Goal: Ask a question

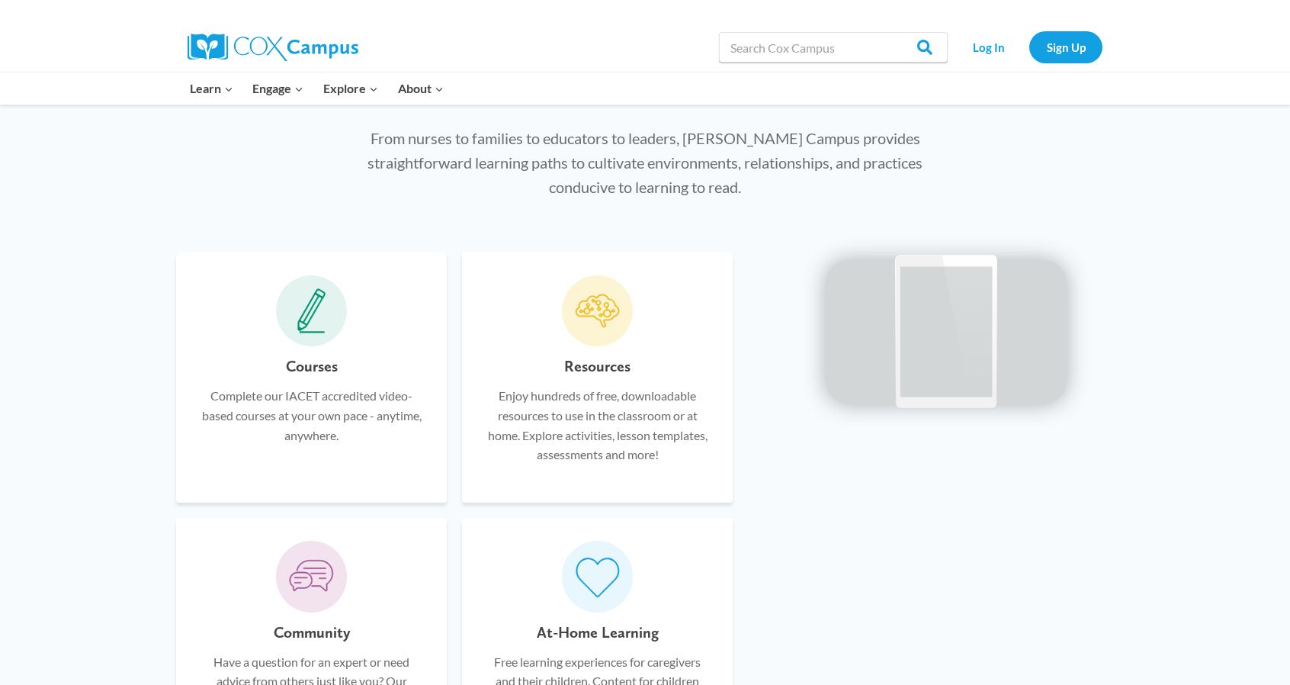
scroll to position [826, 0]
click at [311, 370] on h6 "Courses" at bounding box center [312, 365] width 52 height 24
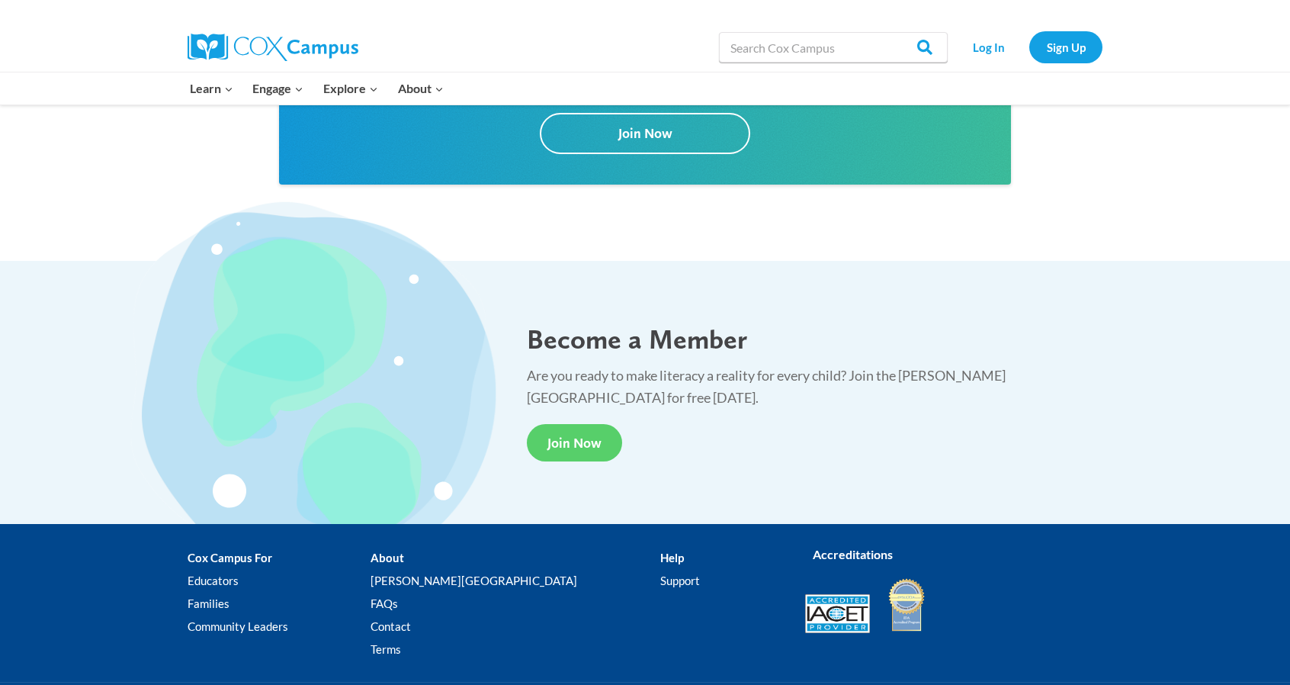
scroll to position [2790, 0]
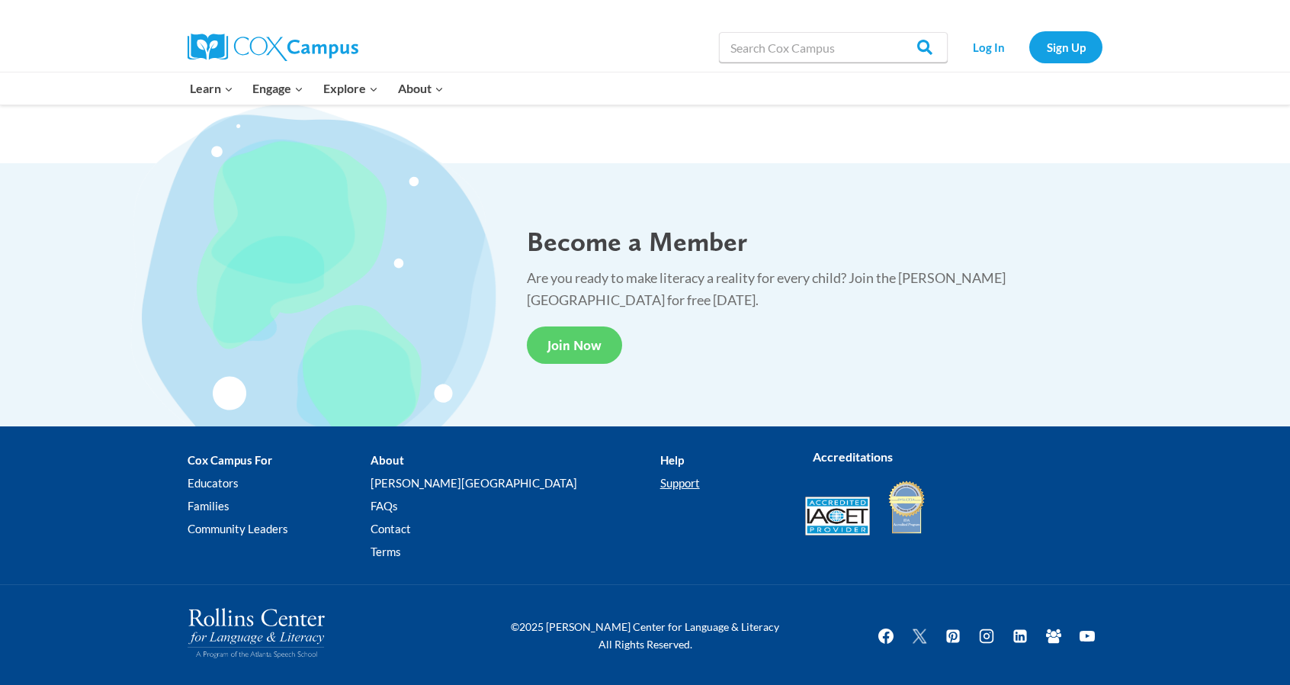
click at [660, 489] on link "Support" at bounding box center [721, 483] width 122 height 23
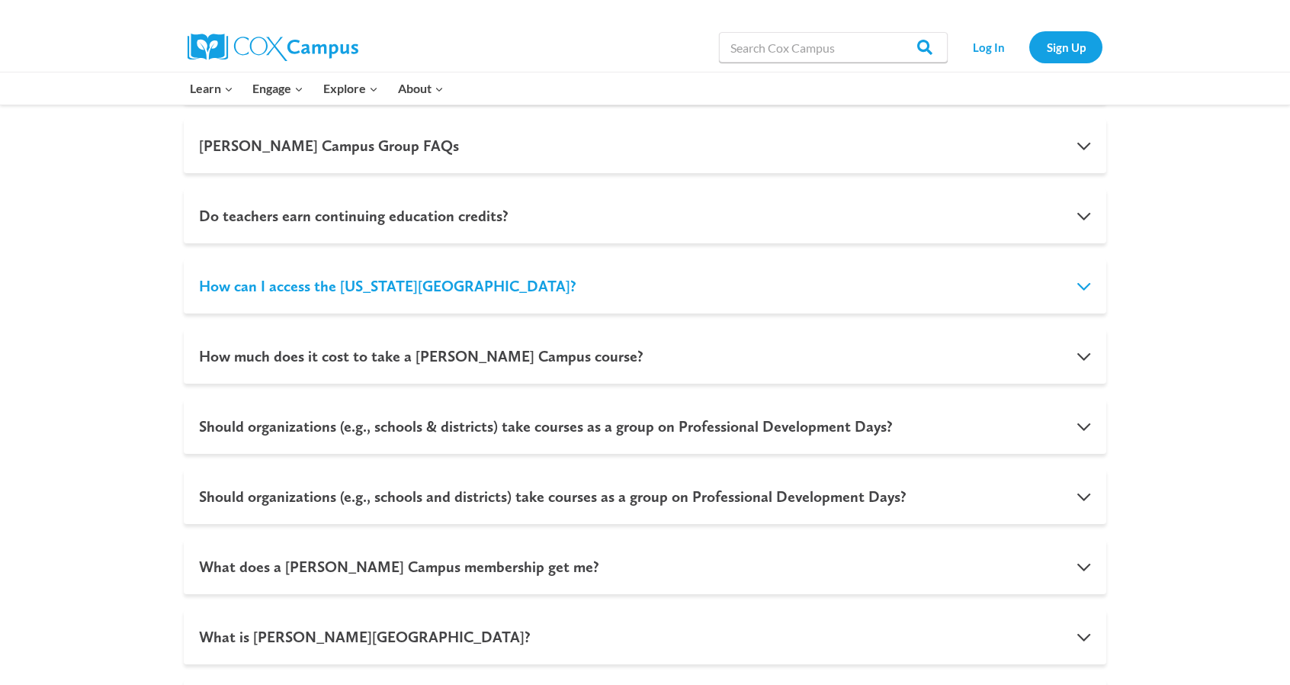
scroll to position [1545, 0]
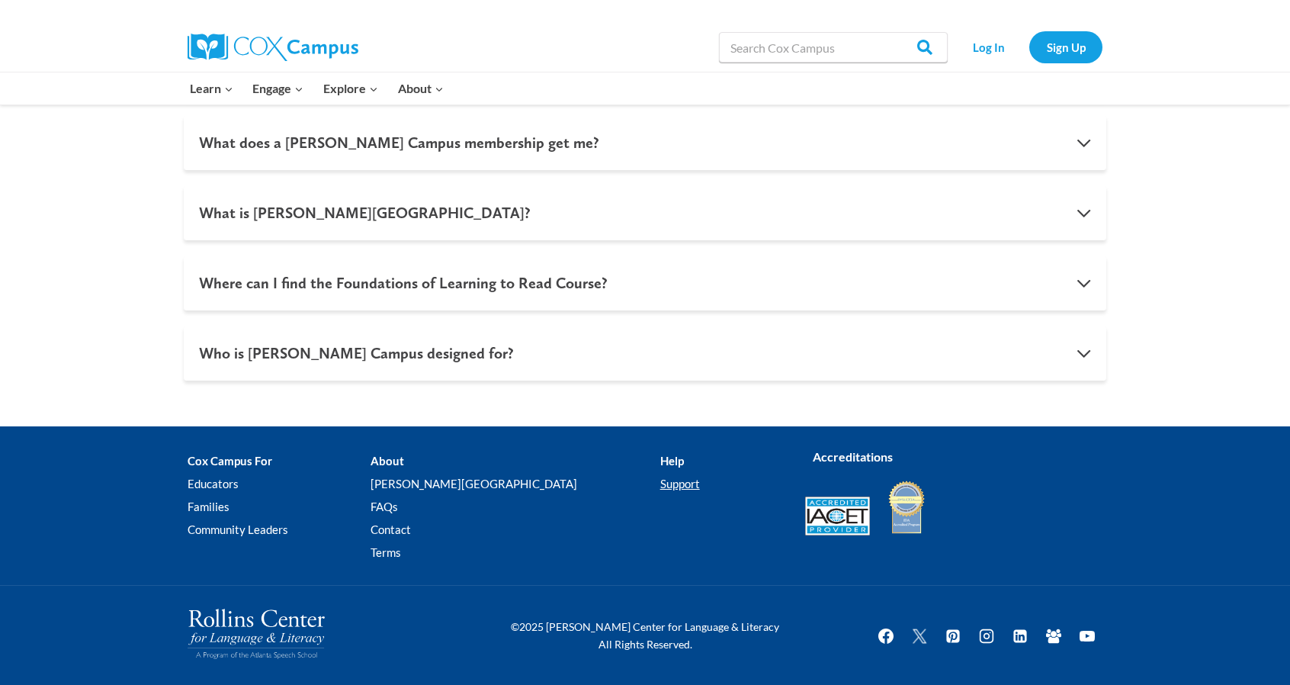
click at [660, 486] on link "Support" at bounding box center [721, 483] width 122 height 23
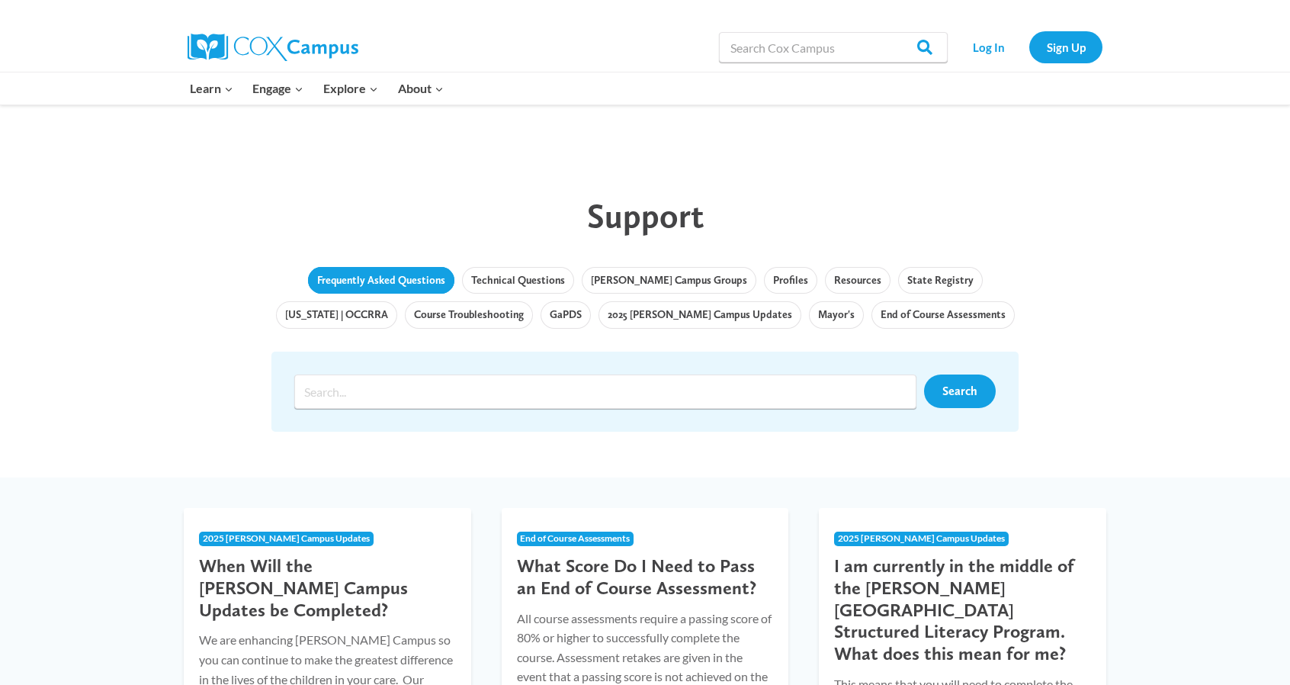
click at [393, 289] on link "Frequently Asked Questions" at bounding box center [381, 280] width 146 height 27
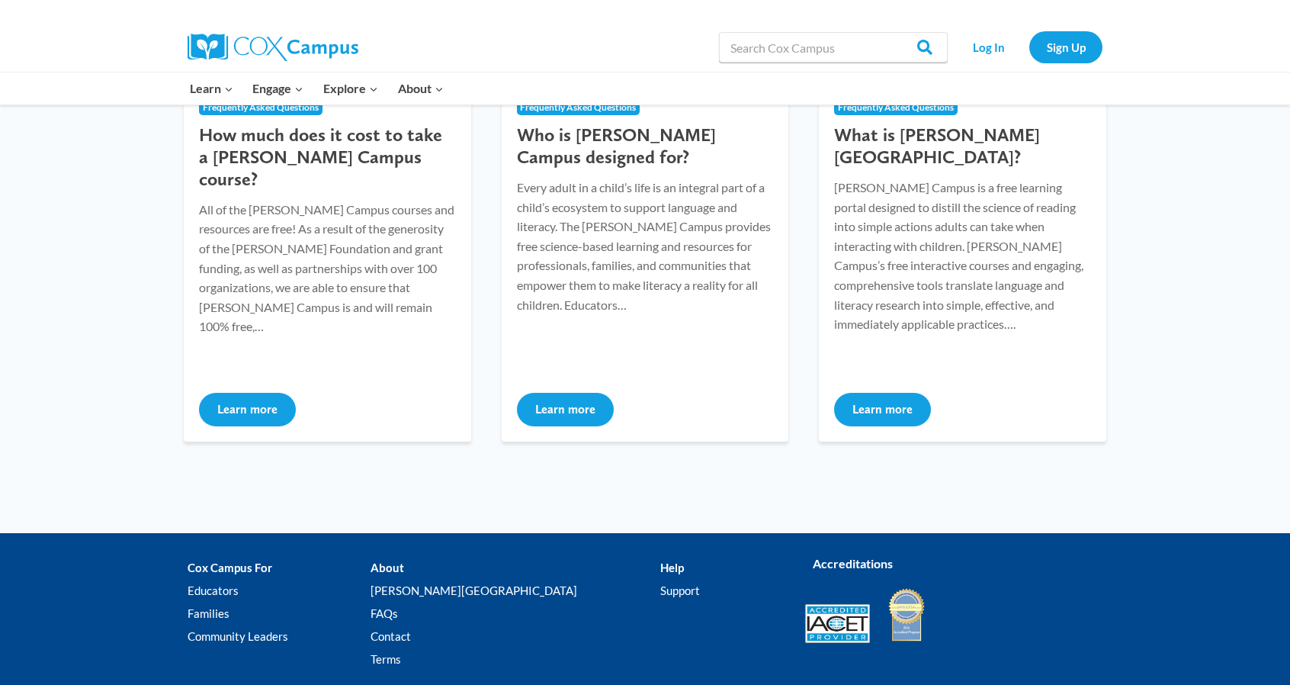
scroll to position [1293, 0]
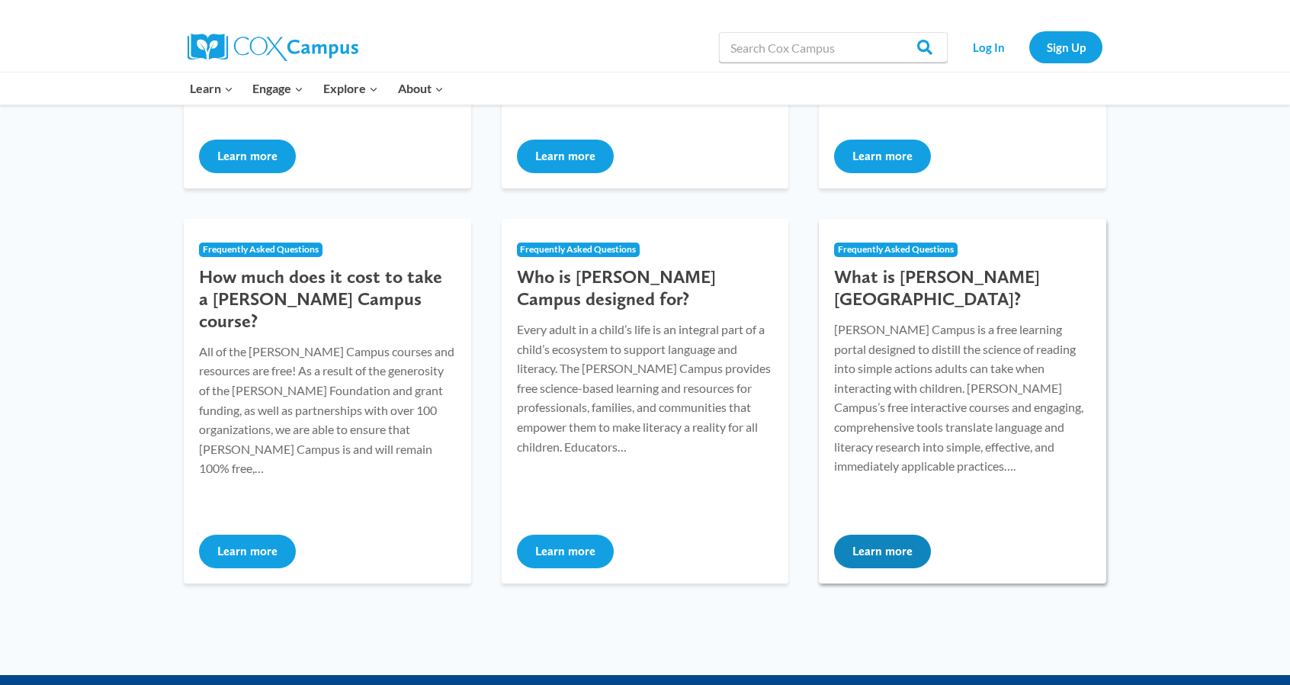
click at [884, 545] on button "Learn more" at bounding box center [882, 551] width 97 height 34
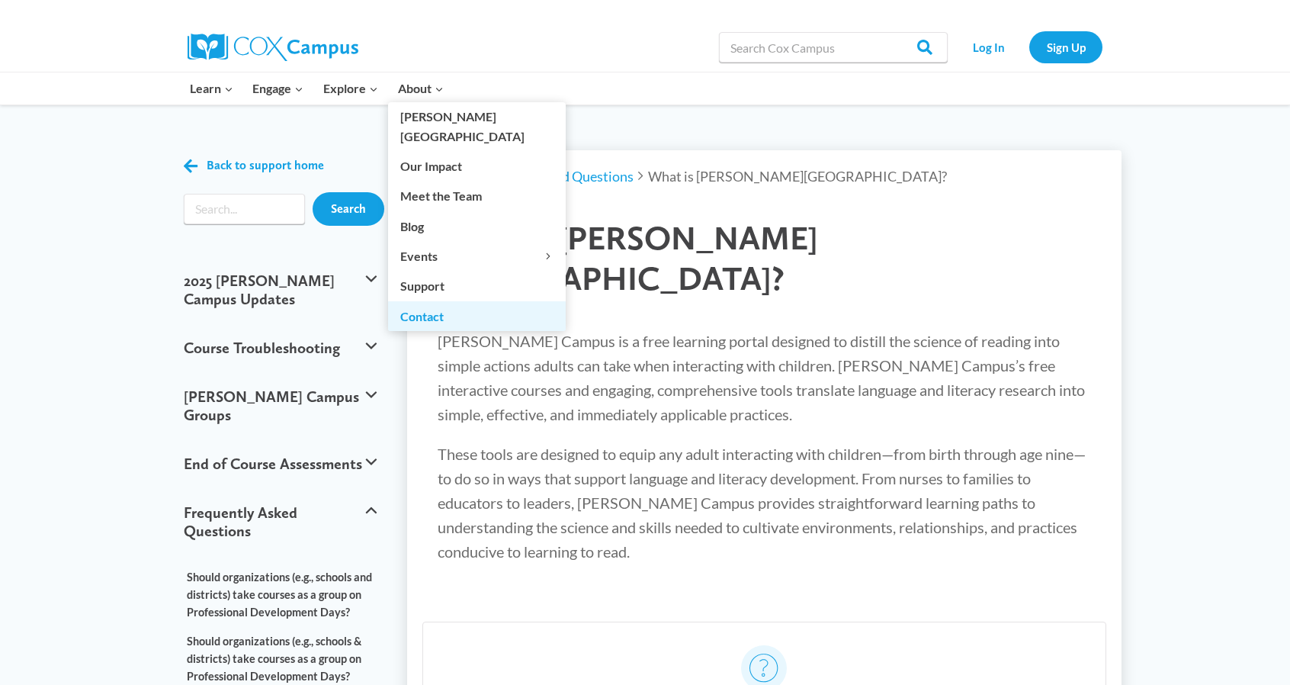
click at [448, 301] on link "Contact" at bounding box center [477, 315] width 178 height 29
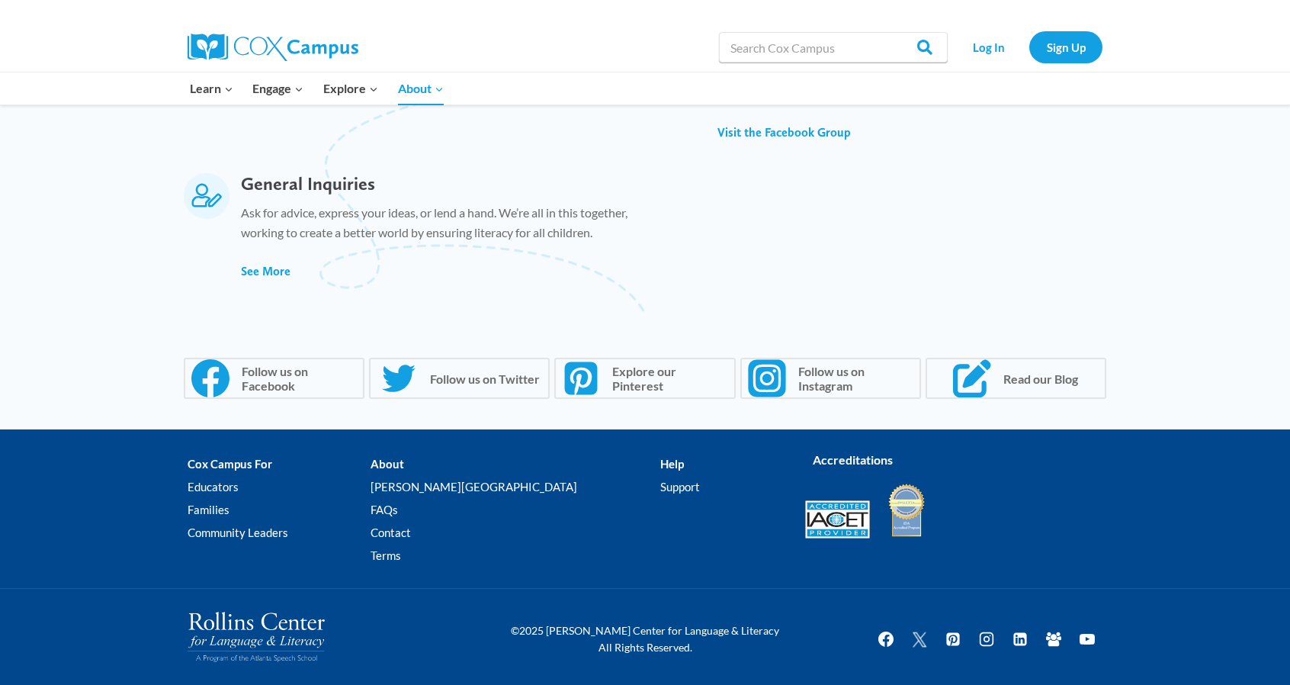
scroll to position [1058, 0]
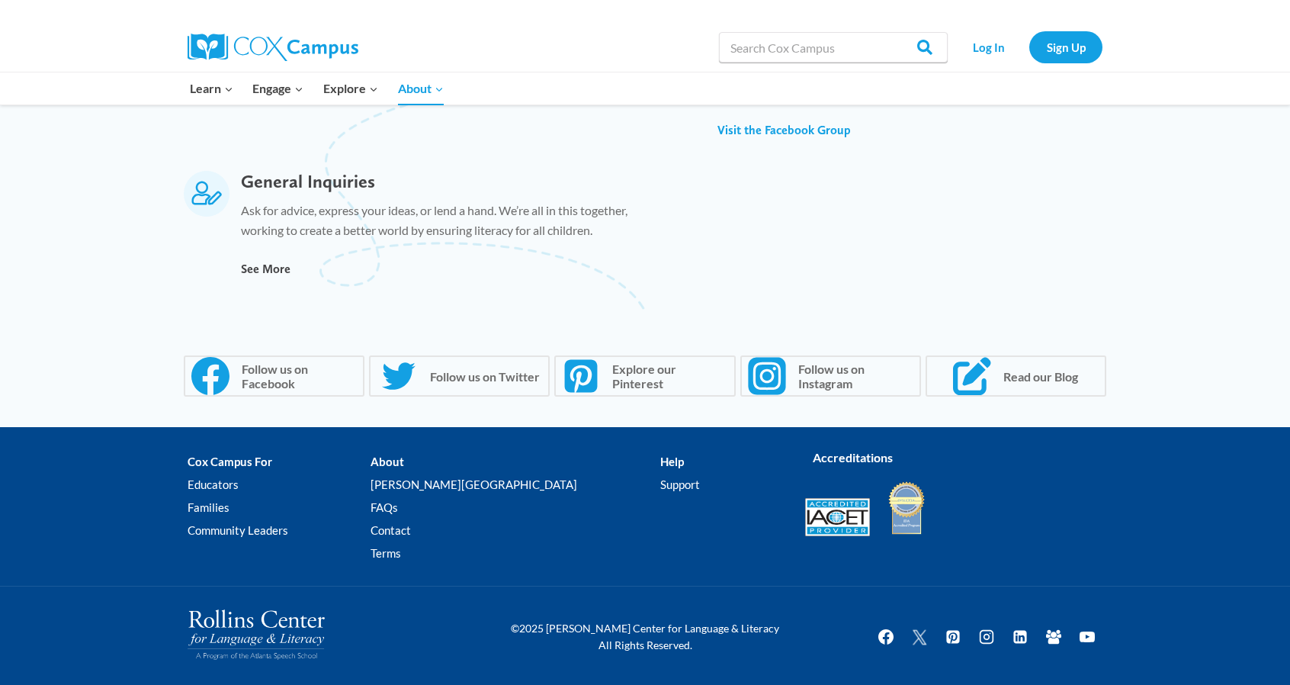
click at [271, 271] on span "See More" at bounding box center [266, 268] width 50 height 14
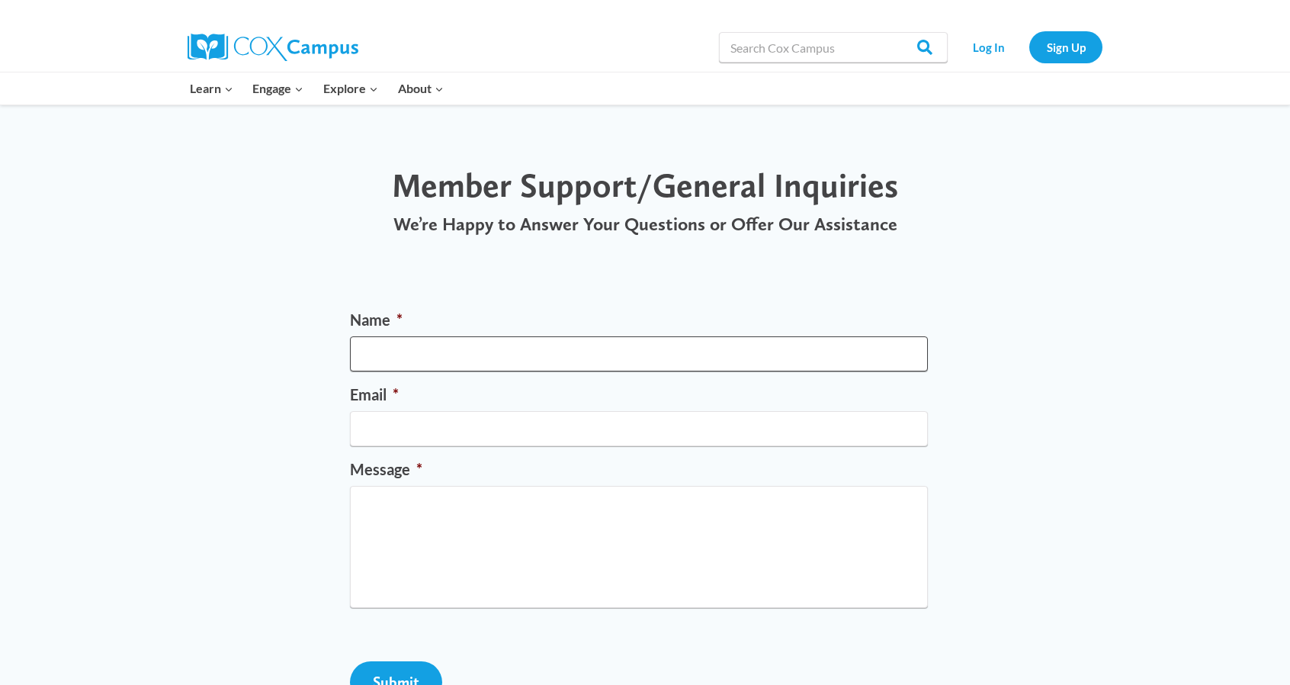
click at [407, 345] on input "Name *" at bounding box center [639, 353] width 578 height 35
click at [407, 345] on input "Ni" at bounding box center [639, 353] width 578 height 35
type input "[PERSON_NAME]"
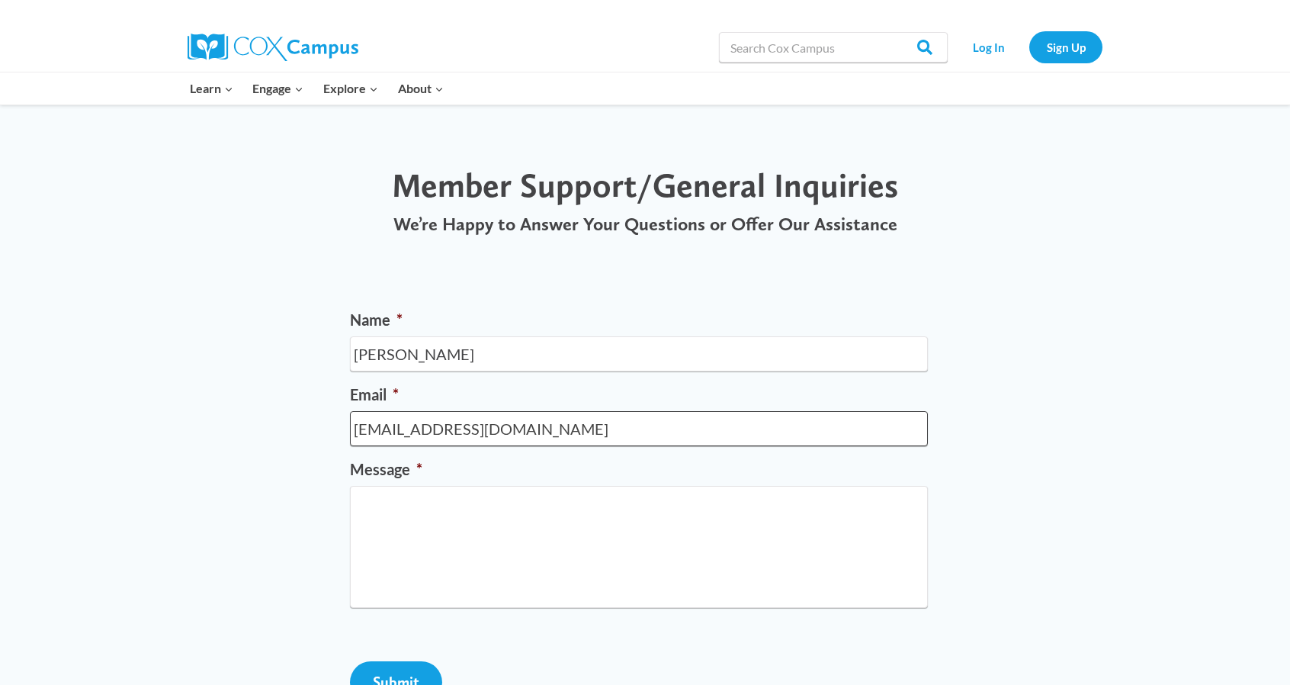
type input "[EMAIL_ADDRESS][DOMAIN_NAME]"
type textarea "Hi I am trying to take CEUs for the Babies Can't Wait program"
